Goal: Task Accomplishment & Management: Complete application form

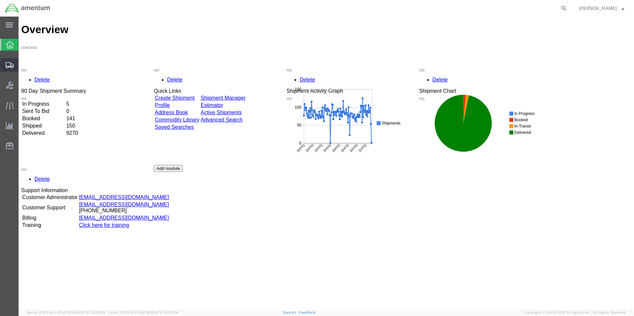
click at [0, 0] on span "Create Shipment" at bounding box center [0, 0] width 0 height 0
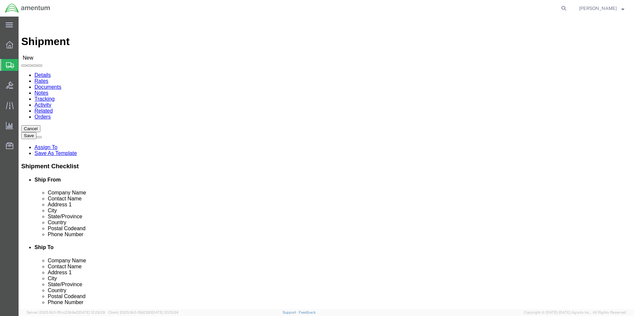
select select
drag, startPoint x: 136, startPoint y: 114, endPoint x: 118, endPoint y: 98, distance: 24.9
type input "e"
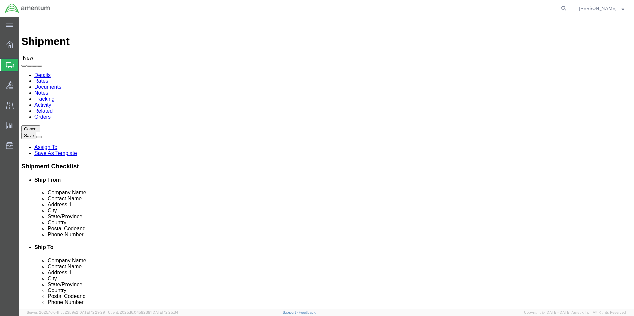
type input "elp"
select select "49939"
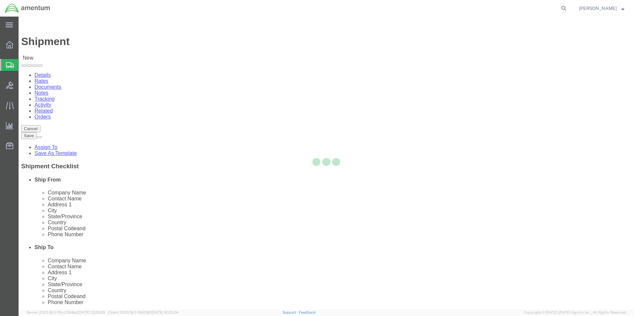
select select "[GEOGRAPHIC_DATA]"
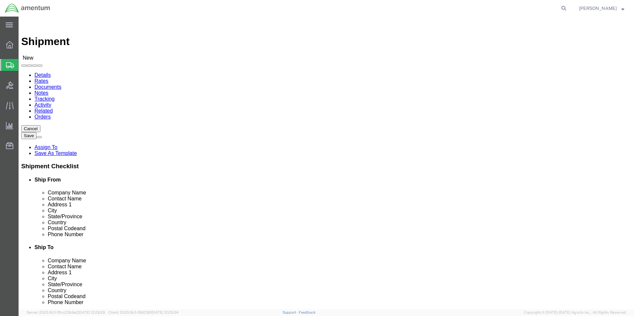
click input "text"
type input "N"
type input "[PERSON_NAME]"
click p "ELP - AMENTUM SERVICES, INC - ([PERSON_NAME]) [STREET_ADDRESS][PERSON_NAME]"
select select
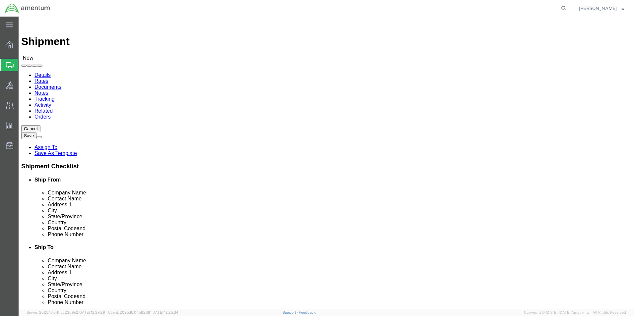
select select "[GEOGRAPHIC_DATA]"
drag, startPoint x: 136, startPoint y: 138, endPoint x: 73, endPoint y: 139, distance: 63.3
click div "Contact Name [PERSON_NAME] [PERSON_NAME]"
type input "[PERSON_NAME]"
click input "text"
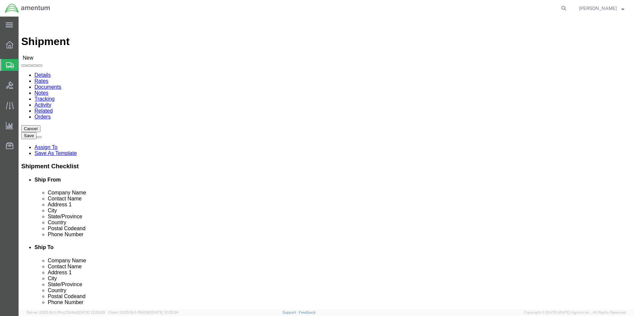
click input "[PERSON_NAME][EMAIL_ADDRESS][PERSON_NAME][DOMAIN_NAME];"
paste input "[PERSON_NAME][EMAIL_ADDRESS][PERSON_NAME][DOMAIN_NAME]"
type input "[PERSON_NAME][EMAIL_ADDRESS][PERSON_NAME][DOMAIN_NAME];[PERSON_NAME][DOMAIN_NAM…"
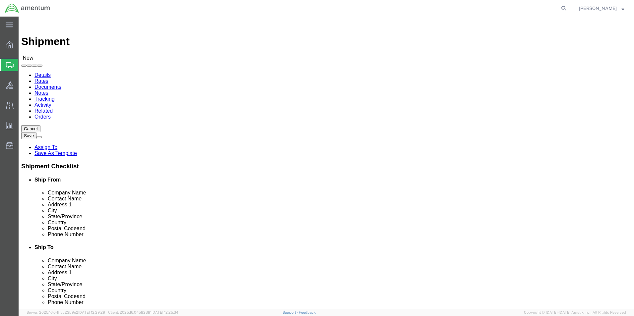
type input "M"
click input "text"
type input "MES"
click input "text"
type input "MES"
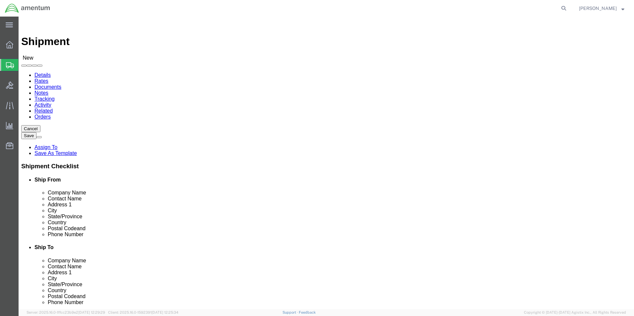
click div "Location My Profile Location [PHONE_NUMBER] [PHONE_NUMBER] [PHONE_NUMBER] [PHON…"
click input "text"
type input "[STREET_ADDRESS][US_STATE]"
click input "text"
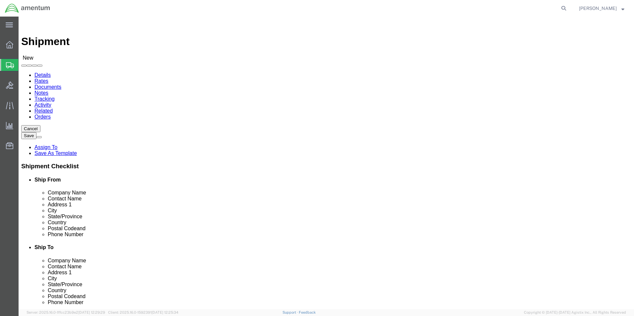
click div "Location My Profile Location [PHONE_NUMBER] [PHONE_NUMBER] [PHONE_NUMBER] [PHON…"
click input "text"
type input "SUITE 103A"
click input "text"
type input "[US_STATE][GEOGRAPHIC_DATA]"
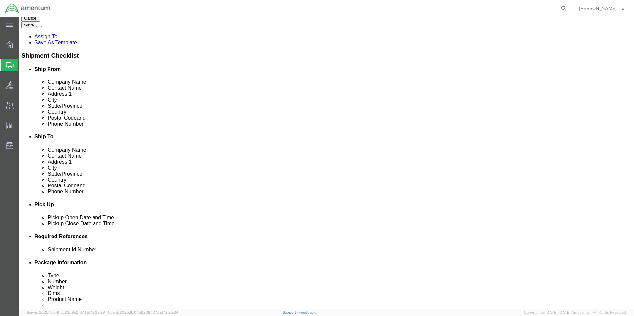
scroll to position [33, 0]
click input "Postal Code"
type input "20002"
click input "text"
type input "3347983350"
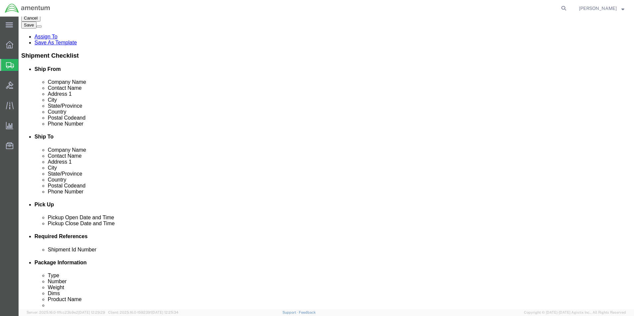
click div "[DATE] 11:00 AM"
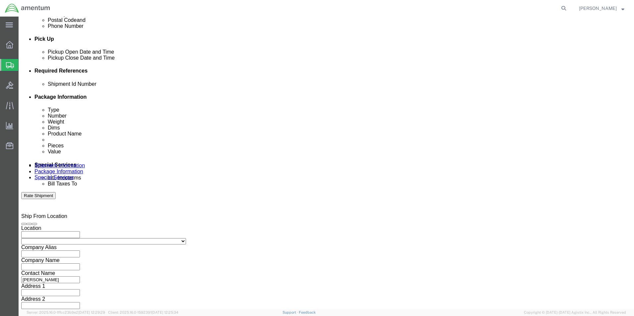
type input "2:30 PM"
click div "Open Time 2:30 PM [DATE] 11:00 AM - [DATE] 11:00 AM Cancel Apply"
click button "Apply"
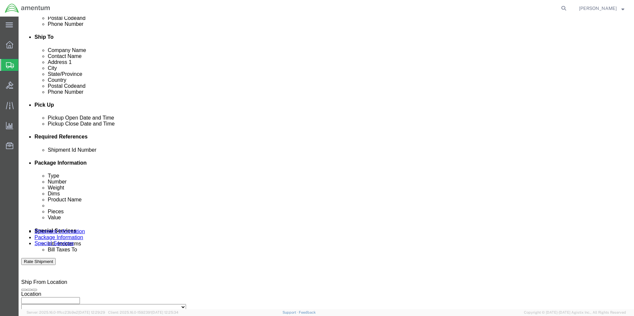
scroll to position [210, 0]
click div "[DATE] 3:30 PM"
type input "4:30 PM"
click button "Apply"
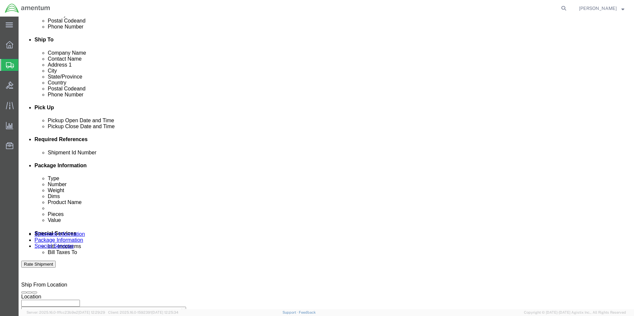
scroll to position [243, 0]
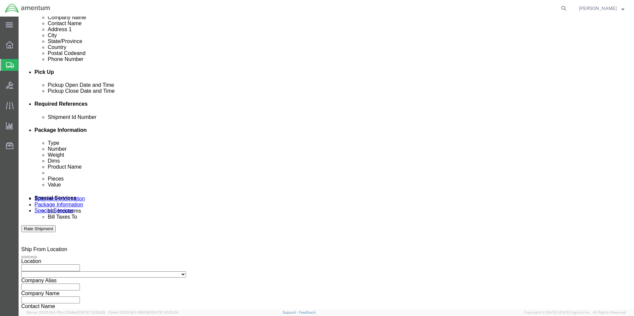
click button "Add reference"
click input "text"
type input "/"
type input "[DATE]"
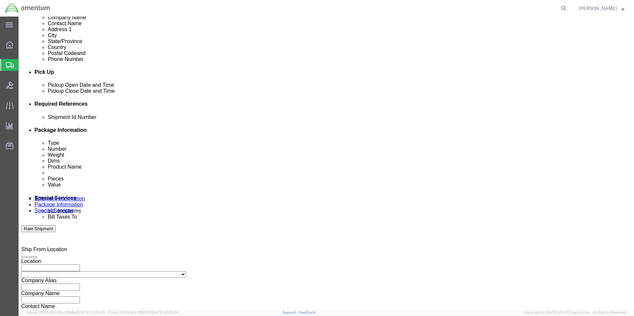
click select "Select Account Type Activity ID Airline Appointment Number ASN Batch Request # …"
select select "CUSTREF"
click select "Select Account Type Activity ID Airline Appointment Number ASN Batch Request # …"
click input "text"
type input "RMA 135761"
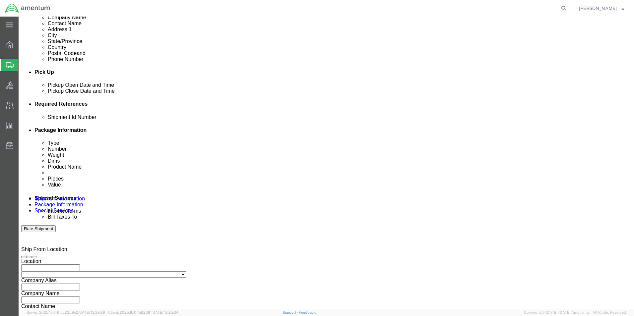
click select "Select Account Type Activity ID Airline Appointment Number ASN Batch Request # …"
select select "DEPT"
click select "Select Account Type Activity ID Airline Appointment Number ASN Batch Request # …"
click input "text"
type input "CBP"
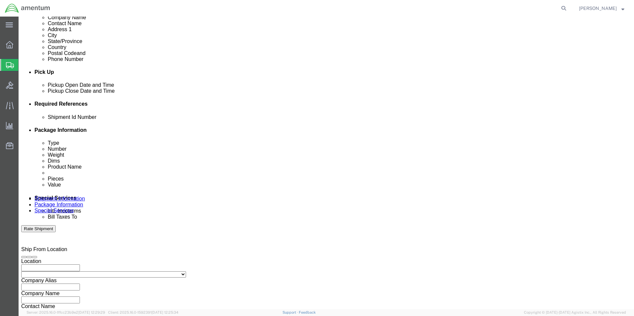
click div "Shipment Id Number [DATE] Select Account Type Activity ID Airline Appointment N…"
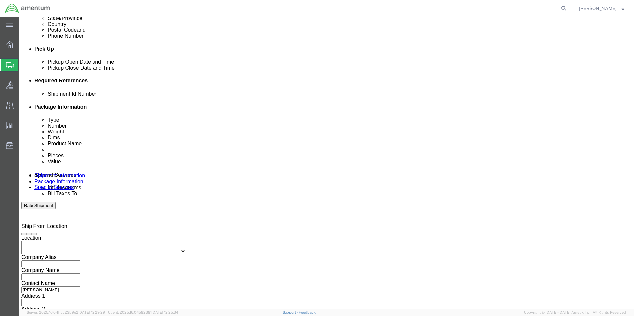
scroll to position [276, 0]
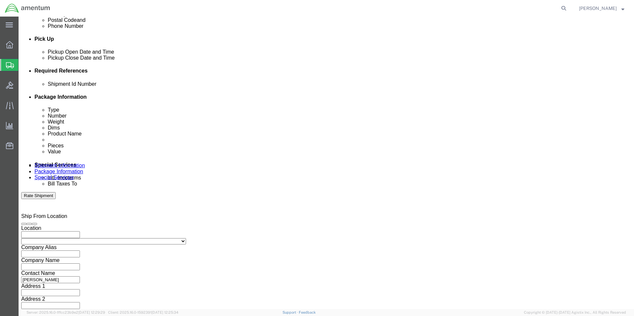
click select "Select Air Less than Truckload Multi-Leg Ocean Freight Rail Small Parcel Truckl…"
select select "SMAL"
click select "Select Air Less than Truckload Multi-Leg Ocean Freight Rail Small Parcel Truckl…"
click button "Continue"
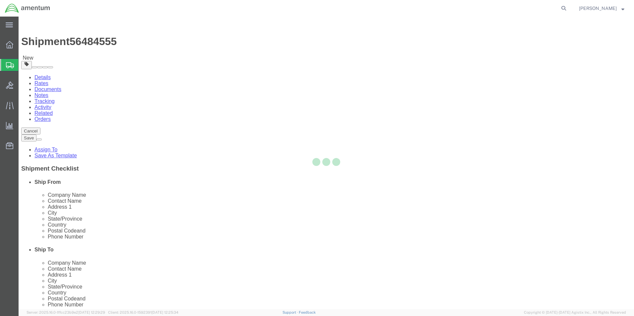
select select "YRPK"
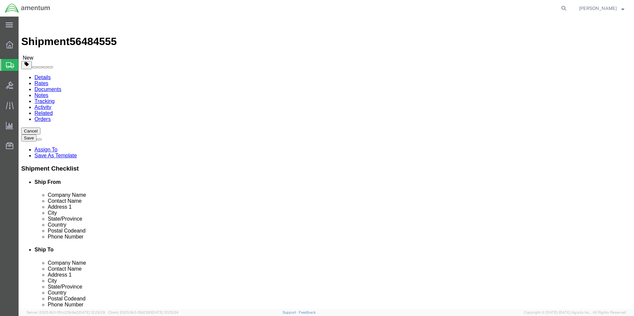
click input "text"
type input "15"
type input "12"
type input "5"
click input "0.00"
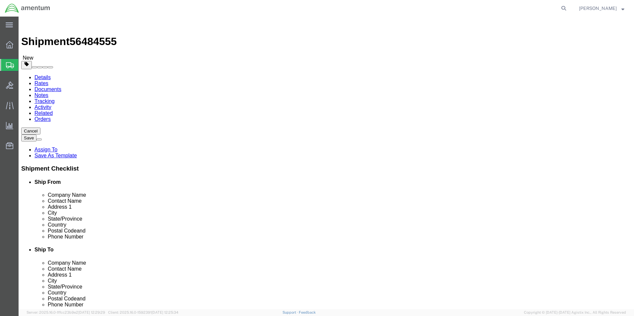
type input "6.00"
click link "Add Content"
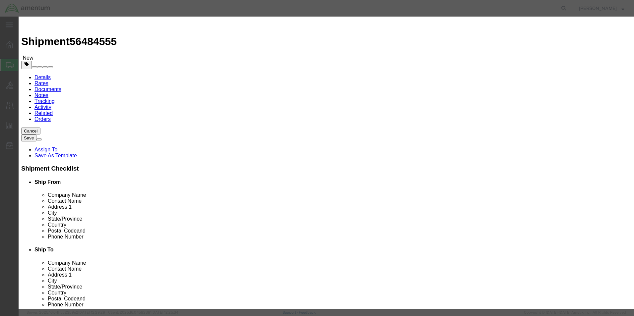
click input "text"
type input "UNIFORM PANTS"
click input "0"
type input "4"
click input "text"
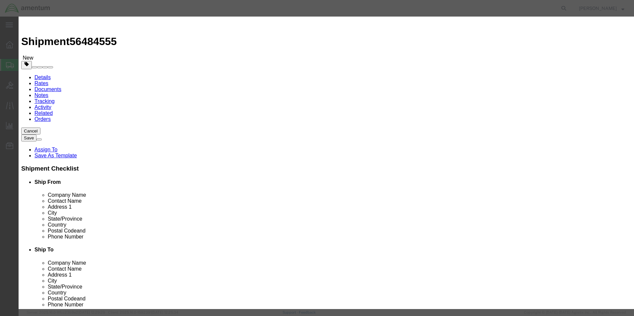
click input "100"
type input "100"
click button "Save & Close"
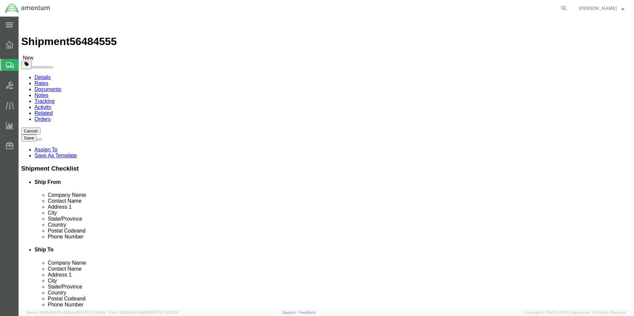
click button "Continue"
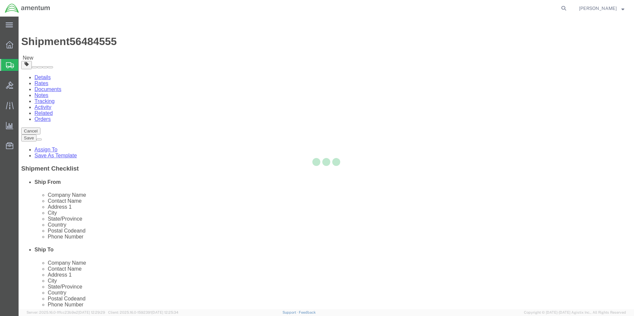
select select
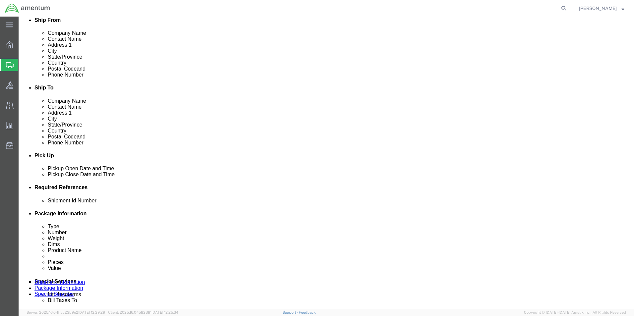
scroll to position [199, 0]
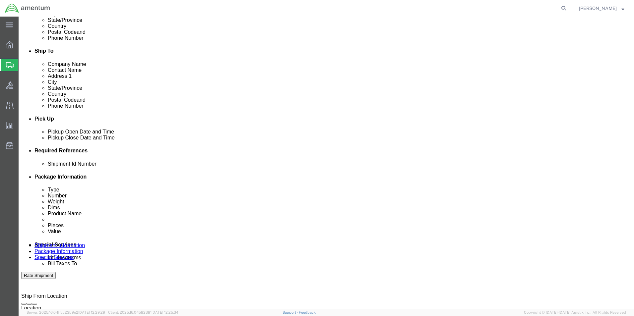
click select "Select Buyer Cost Center Department Operations Number Order Number Sales Person"
select select "COSTCENTER"
click select "Select Buyer Cost Center Department Operations Number Order Number Sales Person"
type input "6118.03.03"
type input "3"
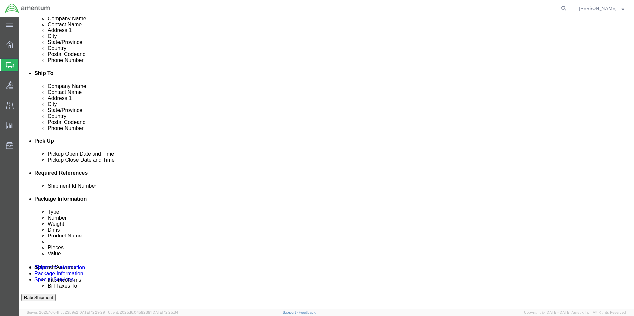
scroll to position [166, 0]
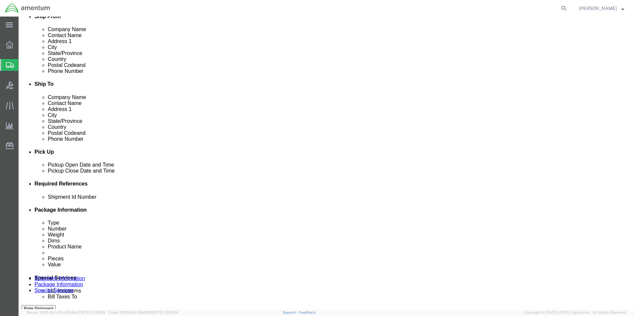
type input "6118.03.03"
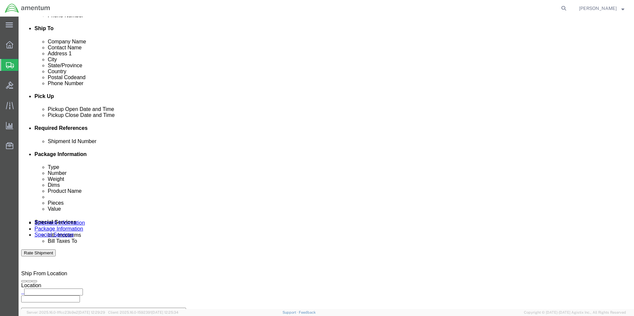
scroll to position [298, 0]
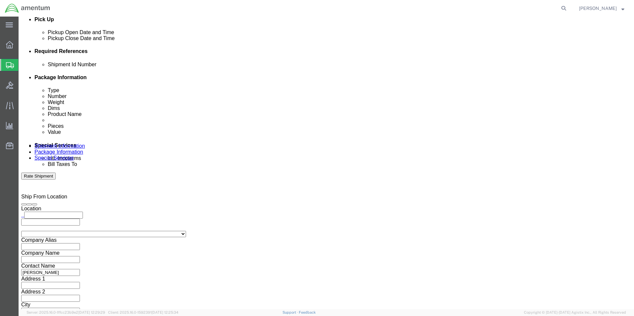
click button "Rate Shipment"
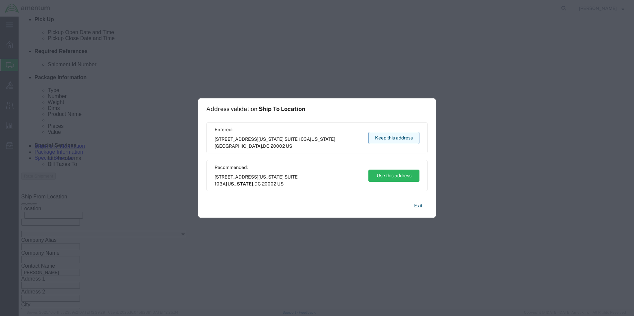
click at [399, 139] on button "Keep this address" at bounding box center [393, 138] width 51 height 12
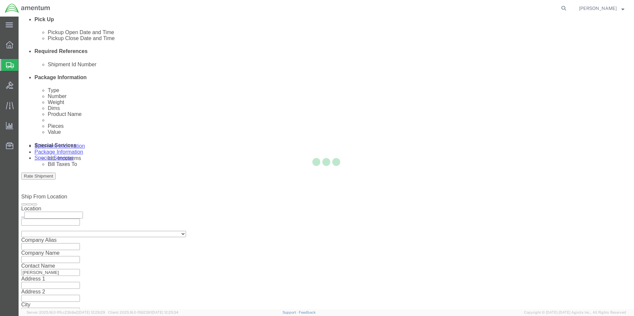
scroll to position [14, 0]
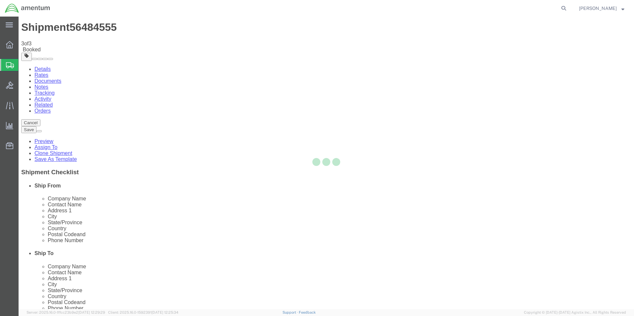
scroll to position [0, 0]
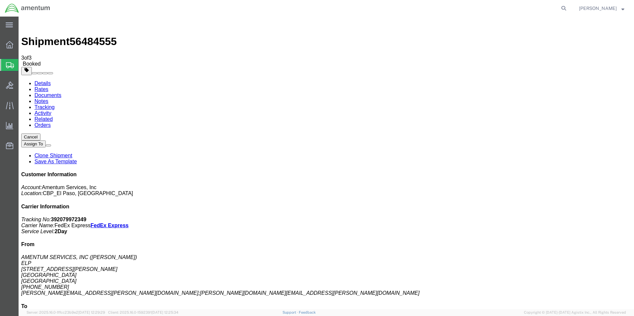
click at [45, 81] on link "Details" at bounding box center [42, 84] width 16 height 6
click link "Schedule pickup request"
click at [565, 8] on icon at bounding box center [563, 8] width 9 height 9
paste input "391824371850"
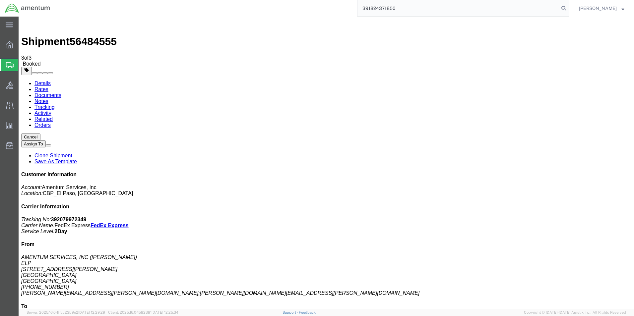
type input "391824371850"
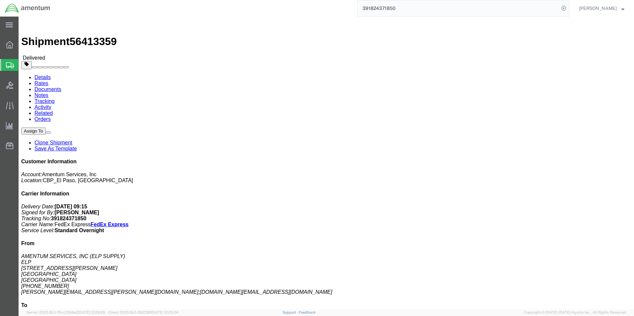
click link "Clone Shipment"
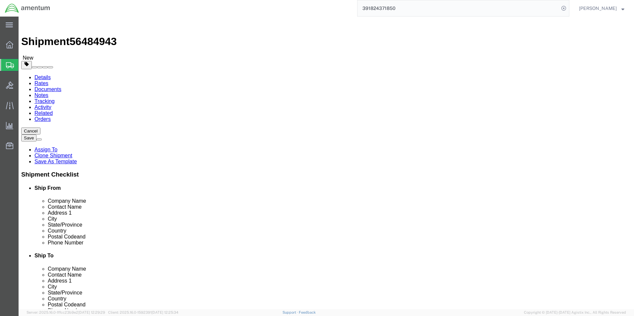
drag, startPoint x: 376, startPoint y: 136, endPoint x: 328, endPoint y: 141, distance: 47.9
click div "NAVDATA N19C5"
drag, startPoint x: 412, startPoint y: 124, endPoint x: 328, endPoint y: 123, distance: 83.5
click div "HONEYWELL INTERNATIONAL INC"
type input "[GEOGRAPHIC_DATA] [PERSON_NAME]"
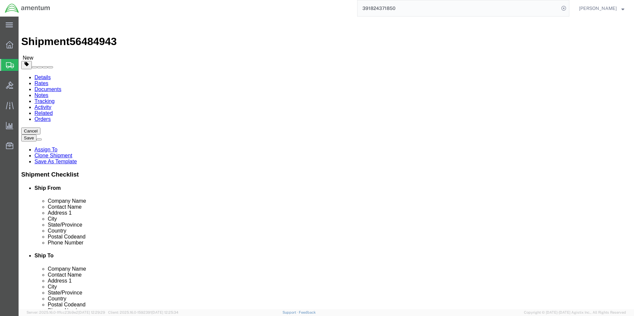
drag, startPoint x: 376, startPoint y: 136, endPoint x: 331, endPoint y: 140, distance: 45.6
click input "NAVDATA N19C5"
type input "HONEYWELL"
drag, startPoint x: 379, startPoint y: 149, endPoint x: 328, endPoint y: 146, distance: 50.8
click div "[STREET_ADDRESS]"
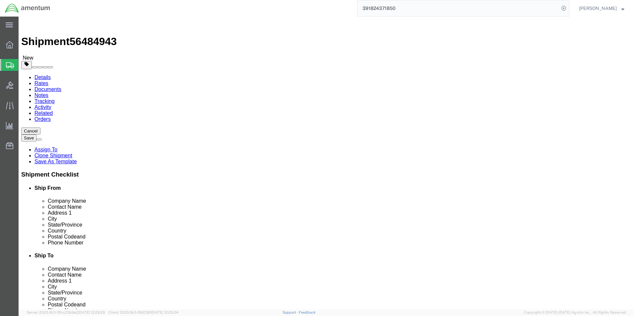
type input "1944 E [GEOGRAPHIC_DATA]"
drag, startPoint x: 360, startPoint y: 212, endPoint x: 308, endPoint y: 211, distance: 52.7
click div "Postal Code 85027-9811"
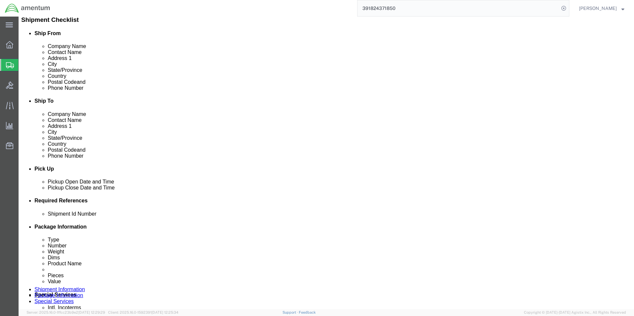
scroll to position [199, 0]
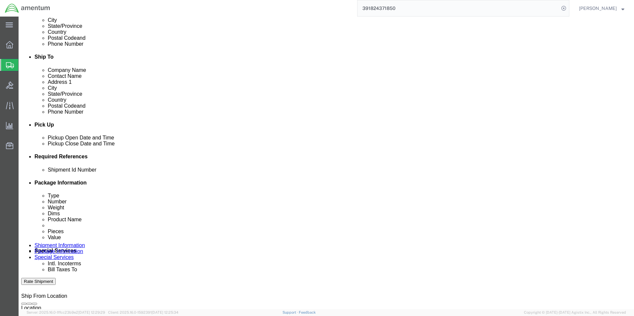
type input "85034"
drag, startPoint x: 261, startPoint y: 209, endPoint x: 231, endPoint y: 207, distance: 30.2
click div "Select Account Type Activity ID Airline Appointment Number ASN Batch Request # …"
type input "CORE SN:1128"
click input "[DATE]"
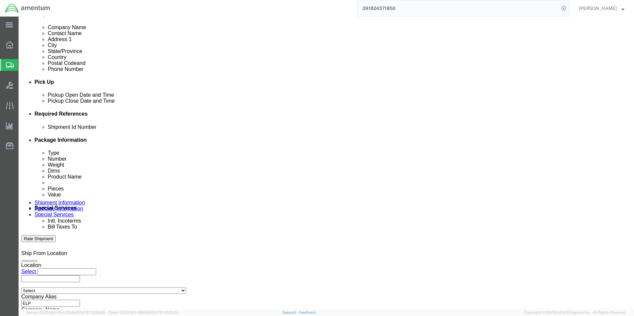
scroll to position [276, 0]
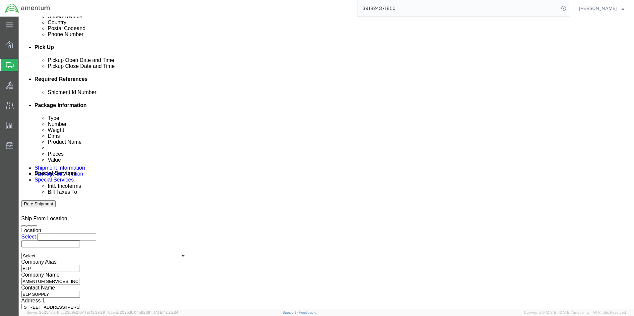
type input "[DATE]"
click button "Continue"
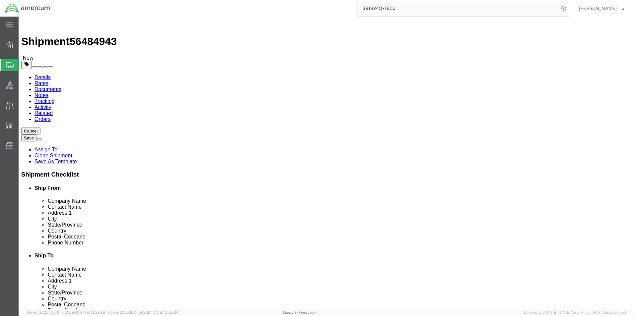
click select "Select Bale(s) Basket(s) Bolt(s) Bottle(s) Buckets Bulk Bundle(s) Can(s) Cardbo…"
select select "YRPK"
click select "Select Bale(s) Basket(s) Bolt(s) Bottle(s) Buckets Bulk Bundle(s) Can(s) Cardbo…"
click input "10.25"
type input "10"
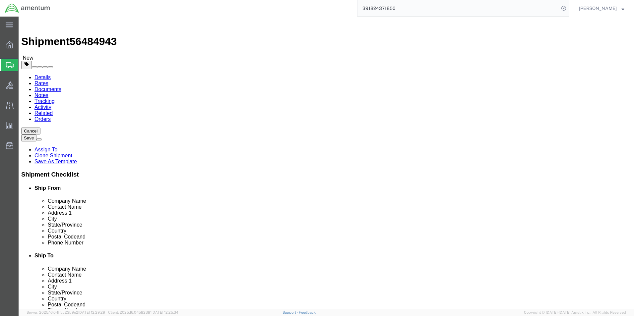
type input "10"
type input "5"
click input "1.00"
type input "2.00"
click dd "1.00 Each"
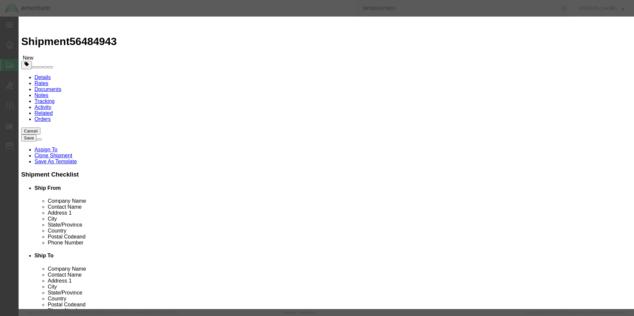
drag, startPoint x: 224, startPoint y: 51, endPoint x: 194, endPoint y: 52, distance: 30.5
click input "DATA CARD"
type input "CORE"
click div "Commodity library"
click input "100.00"
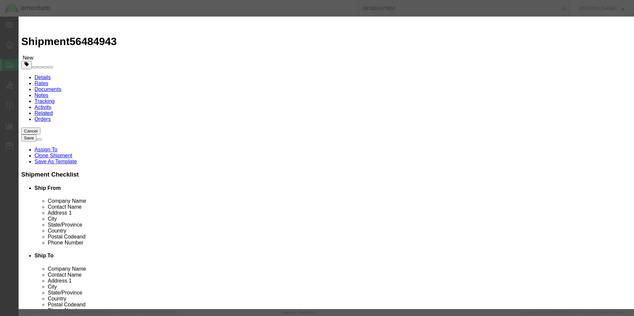
type input "10000.00"
click button "Save & Close"
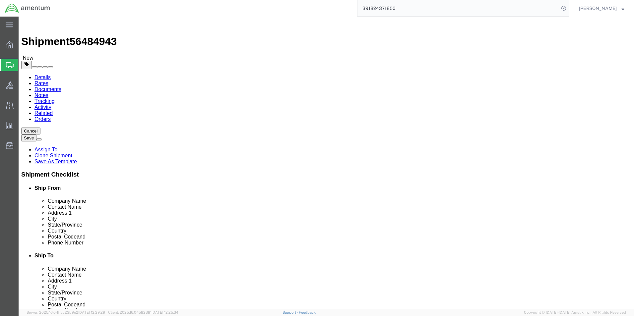
click button "Continue"
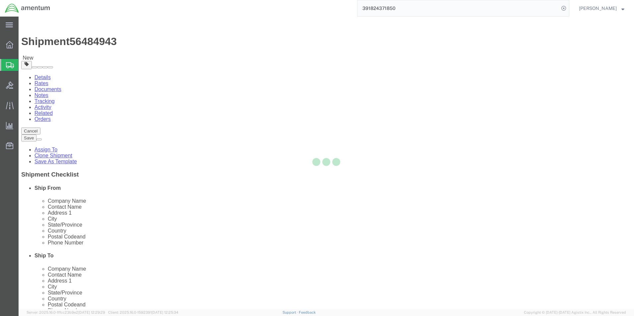
select select
select select "COSTCENTER"
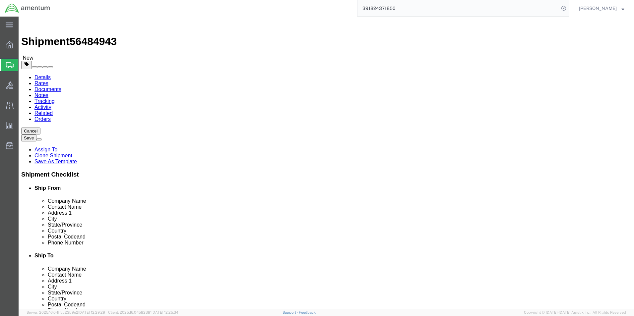
click div
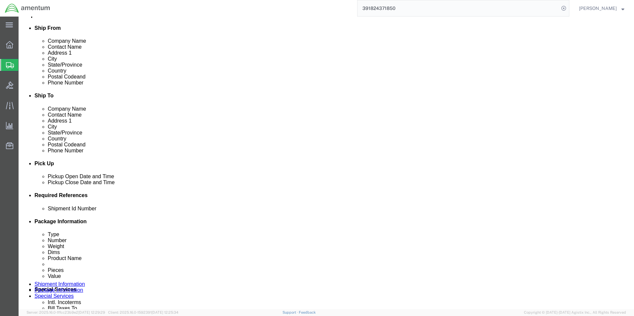
scroll to position [166, 0]
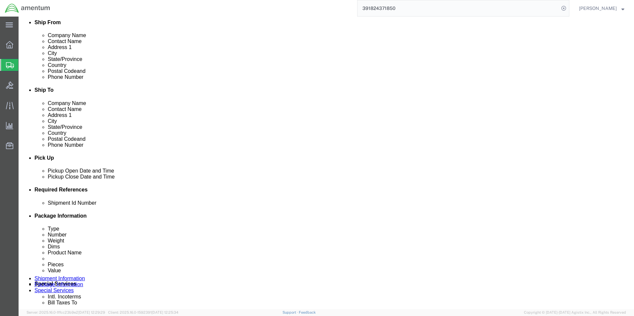
click button "Rate Shipment"
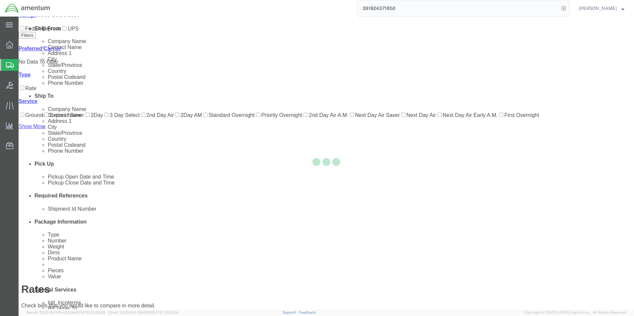
scroll to position [14, 0]
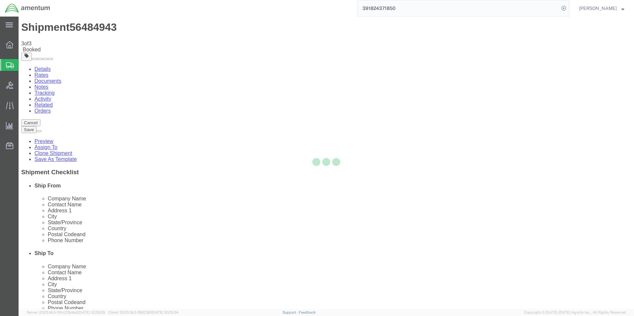
scroll to position [0, 0]
